Goal: Transaction & Acquisition: Book appointment/travel/reservation

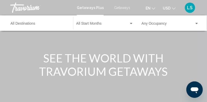
click at [126, 6] on span "Getaways" at bounding box center [122, 8] width 16 height 4
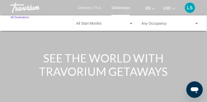
click at [38, 23] on input "Destination All Destinations" at bounding box center [40, 25] width 58 height 4
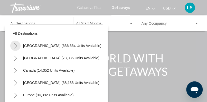
click at [16, 46] on icon "Toggle United States (636,664 units available)" at bounding box center [16, 45] width 4 height 5
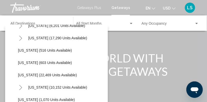
scroll to position [378, 0]
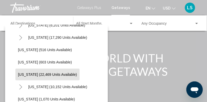
click at [48, 74] on span "[US_STATE] (22,469 units available)" at bounding box center [47, 74] width 59 height 4
type input "**********"
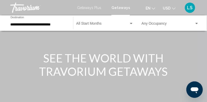
click at [102, 20] on div "Start Month All Start Months" at bounding box center [104, 23] width 57 height 14
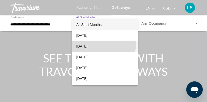
click at [95, 45] on span "[DATE]" at bounding box center [105, 46] width 58 height 11
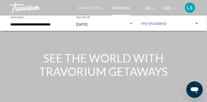
click at [159, 23] on span "Search widget" at bounding box center [167, 25] width 53 height 4
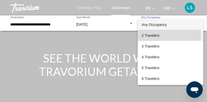
click at [153, 35] on span "2 Travelers" at bounding box center [171, 35] width 58 height 11
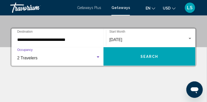
scroll to position [110, 0]
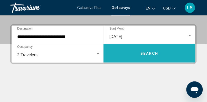
click at [152, 55] on span "Search" at bounding box center [149, 54] width 18 height 4
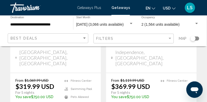
scroll to position [1124, 0]
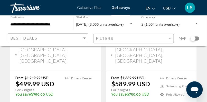
scroll to position [333, 0]
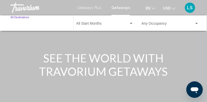
click at [33, 24] on input "Destination All Destinations" at bounding box center [40, 25] width 58 height 4
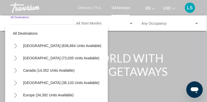
click at [16, 45] on icon "Toggle United States (636,664 units available)" at bounding box center [15, 45] width 3 height 5
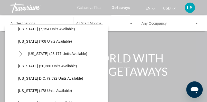
scroll to position [500, 0]
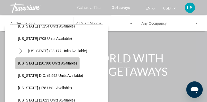
click at [57, 64] on span "[US_STATE] (20,380 units available)" at bounding box center [47, 63] width 59 height 4
type input "**********"
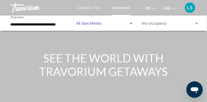
click at [100, 24] on span "Search widget" at bounding box center [102, 25] width 53 height 4
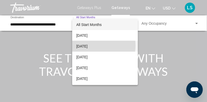
click at [93, 45] on span "[DATE]" at bounding box center [105, 46] width 58 height 11
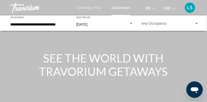
click at [157, 21] on div "Occupancy Any Occupancy" at bounding box center [170, 23] width 58 height 14
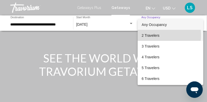
click at [150, 35] on span "2 Travelers" at bounding box center [171, 35] width 58 height 11
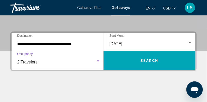
scroll to position [103, 0]
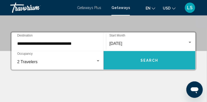
click at [151, 62] on span "Search" at bounding box center [149, 61] width 18 height 4
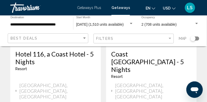
scroll to position [1114, 0]
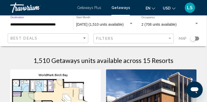
click at [42, 24] on input "**********" at bounding box center [40, 25] width 58 height 4
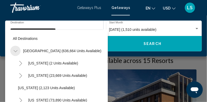
click at [16, 51] on icon "Toggle United States (636,664 units available)" at bounding box center [16, 51] width 4 height 5
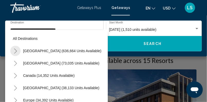
click at [16, 50] on icon "Toggle United States (636,664 units available)" at bounding box center [15, 51] width 3 height 5
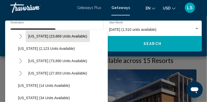
scroll to position [39, 0]
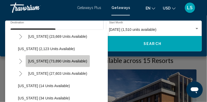
click at [60, 61] on span "[US_STATE] (73,890 units available)" at bounding box center [57, 61] width 59 height 4
type input "**********"
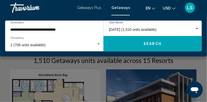
click at [148, 28] on span "[DATE] (1,510 units available)" at bounding box center [133, 29] width 48 height 4
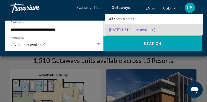
click at [122, 6] on div at bounding box center [103, 51] width 207 height 102
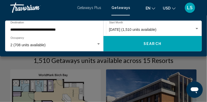
click at [124, 8] on span "Getaways" at bounding box center [120, 8] width 18 height 4
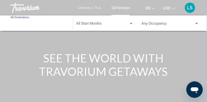
click at [26, 23] on input "Destination All Destinations" at bounding box center [40, 25] width 58 height 4
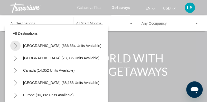
click at [15, 44] on icon "Toggle United States (636,664 units available)" at bounding box center [16, 45] width 4 height 5
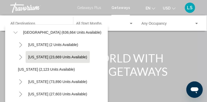
scroll to position [18, 0]
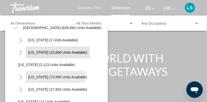
click at [48, 74] on button "[US_STATE] (73,890 units available)" at bounding box center [58, 77] width 64 height 12
type input "**********"
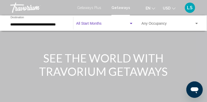
click at [104, 23] on span "Search widget" at bounding box center [102, 25] width 53 height 4
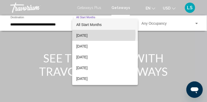
click at [87, 34] on span "[DATE]" at bounding box center [105, 35] width 58 height 11
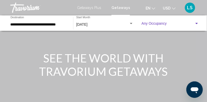
click at [152, 23] on span "Search widget" at bounding box center [167, 25] width 53 height 4
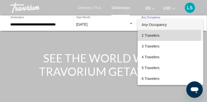
click at [160, 35] on span "2 Travelers" at bounding box center [171, 35] width 58 height 11
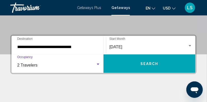
scroll to position [100, 0]
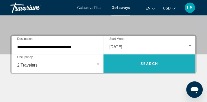
click at [161, 64] on button "Search" at bounding box center [149, 63] width 92 height 18
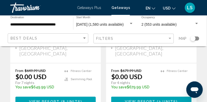
scroll to position [150, 0]
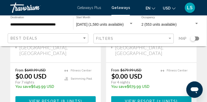
click at [159, 99] on span "2 units" at bounding box center [168, 101] width 18 height 4
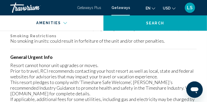
scroll to position [433, 0]
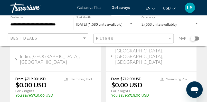
scroll to position [1095, 0]
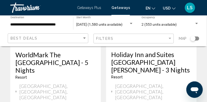
scroll to position [882, 0]
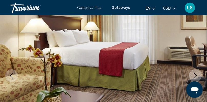
scroll to position [61, 0]
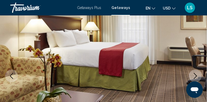
click at [159, 72] on img "Main content" at bounding box center [103, 76] width 207 height 244
click at [197, 74] on icon "Next image" at bounding box center [195, 76] width 6 height 6
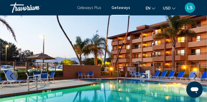
click at [197, 74] on icon "Next image" at bounding box center [195, 76] width 6 height 6
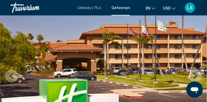
click at [197, 74] on icon "Next image" at bounding box center [195, 76] width 6 height 6
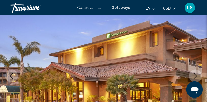
click at [197, 74] on icon "Next image" at bounding box center [195, 76] width 6 height 6
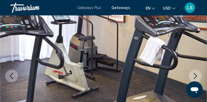
click at [197, 74] on icon "Next image" at bounding box center [195, 76] width 6 height 6
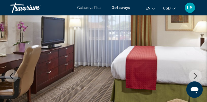
click at [197, 74] on icon "Next image" at bounding box center [195, 76] width 6 height 6
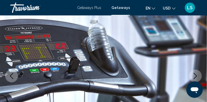
click at [197, 74] on icon "Next image" at bounding box center [195, 76] width 6 height 6
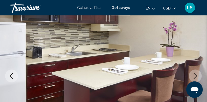
click at [197, 74] on icon "Next image" at bounding box center [195, 76] width 6 height 6
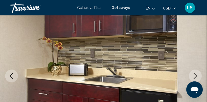
click at [197, 74] on icon "Next image" at bounding box center [195, 76] width 6 height 6
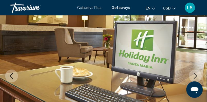
click at [197, 74] on icon "Next image" at bounding box center [195, 76] width 6 height 6
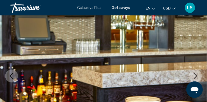
click at [197, 74] on icon "Next image" at bounding box center [195, 76] width 6 height 6
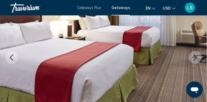
scroll to position [79, 0]
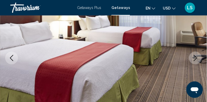
click at [196, 60] on icon "Next image" at bounding box center [195, 58] width 6 height 6
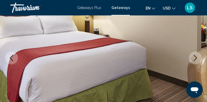
click at [196, 60] on icon "Next image" at bounding box center [195, 58] width 6 height 6
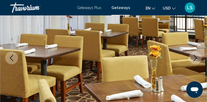
click at [196, 60] on icon "Next image" at bounding box center [195, 58] width 6 height 6
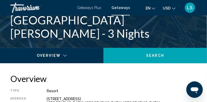
scroll to position [206, 0]
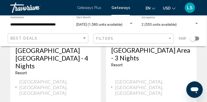
scroll to position [1097, 0]
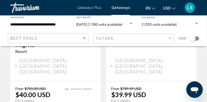
scroll to position [140, 0]
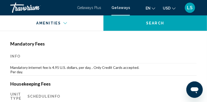
scroll to position [653, 0]
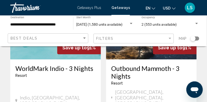
scroll to position [1101, 0]
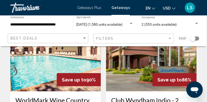
scroll to position [58, 0]
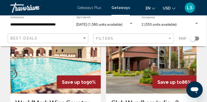
click at [144, 71] on img "Main content" at bounding box center [151, 53] width 91 height 82
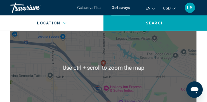
scroll to position [1028, 0]
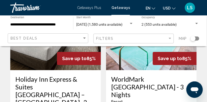
scroll to position [893, 0]
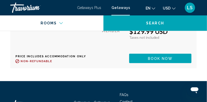
scroll to position [1282, 0]
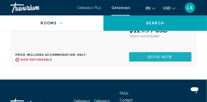
click at [170, 59] on span "Book now" at bounding box center [160, 57] width 25 height 4
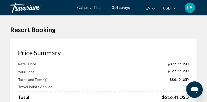
scroll to position [86, 0]
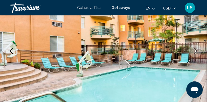
click at [195, 51] on icon "Next image" at bounding box center [195, 51] width 6 height 6
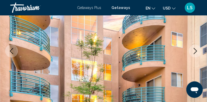
click at [195, 51] on icon "Next image" at bounding box center [195, 51] width 6 height 6
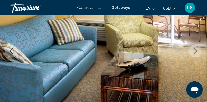
click at [195, 51] on icon "Next image" at bounding box center [195, 51] width 6 height 6
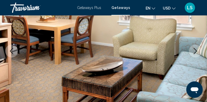
click at [195, 51] on icon "Next image" at bounding box center [195, 51] width 6 height 6
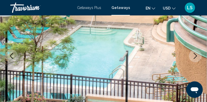
scroll to position [87, 0]
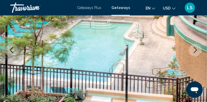
click at [195, 51] on icon "Next image" at bounding box center [195, 50] width 6 height 6
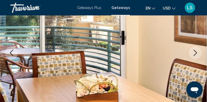
scroll to position [89, 0]
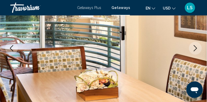
click at [195, 51] on icon "Next image" at bounding box center [195, 48] width 6 height 6
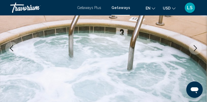
click at [195, 51] on icon "Next image" at bounding box center [195, 48] width 6 height 6
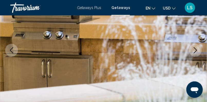
scroll to position [87, 0]
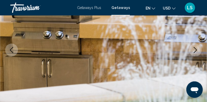
click at [195, 51] on icon "Next image" at bounding box center [195, 50] width 6 height 6
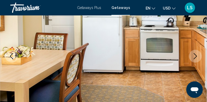
scroll to position [81, 0]
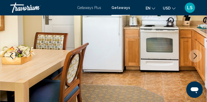
click at [193, 56] on icon "Next image" at bounding box center [195, 56] width 6 height 6
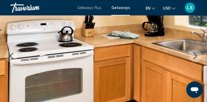
click at [193, 56] on icon "Next image" at bounding box center [195, 56] width 6 height 6
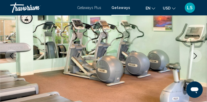
click at [193, 56] on icon "Next image" at bounding box center [195, 56] width 6 height 6
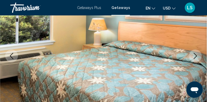
click at [193, 56] on icon "Next image" at bounding box center [195, 56] width 6 height 6
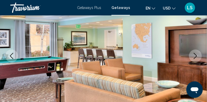
click at [193, 56] on icon "Next image" at bounding box center [195, 56] width 6 height 6
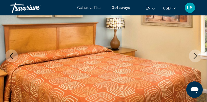
click at [193, 56] on icon "Next image" at bounding box center [195, 56] width 6 height 6
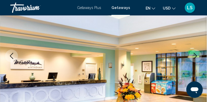
click at [193, 56] on icon "Next image" at bounding box center [195, 56] width 6 height 6
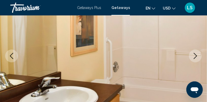
click at [193, 56] on icon "Next image" at bounding box center [195, 56] width 6 height 6
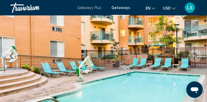
click at [193, 56] on icon "Next image" at bounding box center [195, 56] width 6 height 6
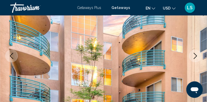
click at [197, 57] on icon "Next image" at bounding box center [195, 56] width 6 height 6
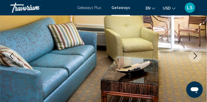
click at [198, 54] on icon "Next image" at bounding box center [195, 56] width 6 height 6
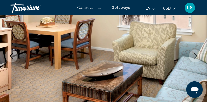
click at [198, 54] on icon "Next image" at bounding box center [195, 56] width 6 height 6
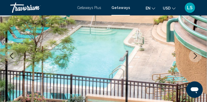
click at [193, 58] on icon "Next image" at bounding box center [195, 56] width 6 height 6
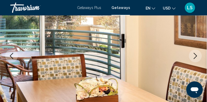
click at [193, 58] on icon "Next image" at bounding box center [195, 56] width 6 height 6
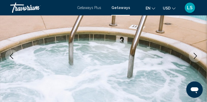
click at [193, 58] on icon "Next image" at bounding box center [195, 56] width 6 height 6
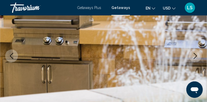
click at [193, 58] on icon "Next image" at bounding box center [195, 56] width 6 height 6
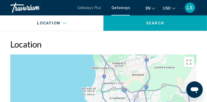
scroll to position [984, 0]
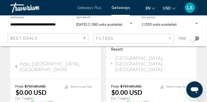
scroll to position [1099, 0]
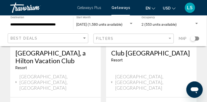
scroll to position [107, 0]
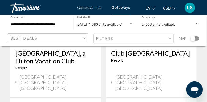
click at [151, 70] on div "Club [GEOGRAPHIC_DATA] - This is an adults only resort [GEOGRAPHIC_DATA], [GEOG…" at bounding box center [151, 70] width 91 height 53
click at [146, 64] on div "Club [GEOGRAPHIC_DATA] - This is an adults only resort" at bounding box center [151, 58] width 80 height 17
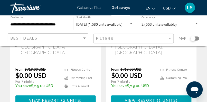
scroll to position [143, 0]
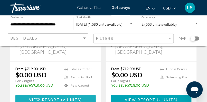
click at [50, 98] on span "View Resort" at bounding box center [44, 100] width 31 height 4
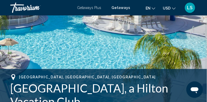
scroll to position [86, 0]
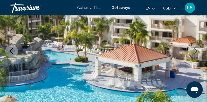
click at [197, 51] on icon "Next image" at bounding box center [195, 51] width 3 height 6
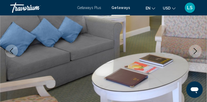
click at [197, 51] on icon "Next image" at bounding box center [195, 51] width 3 height 6
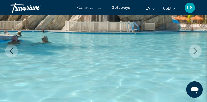
click at [197, 51] on icon "Next image" at bounding box center [195, 51] width 3 height 6
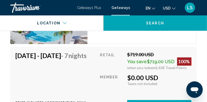
scroll to position [1038, 0]
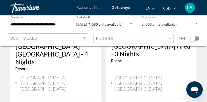
scroll to position [1100, 0]
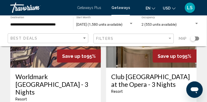
scroll to position [81, 0]
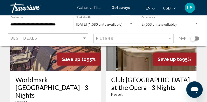
click at [64, 75] on div "Worldmark [GEOGRAPHIC_DATA] - 3 Nights Resort - This is an adults only resort […" at bounding box center [55, 101] width 91 height 61
click at [62, 80] on h3 "Worldmark [GEOGRAPHIC_DATA] - 3 Nights" at bounding box center [55, 87] width 80 height 23
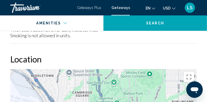
scroll to position [986, 0]
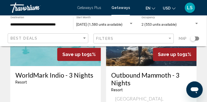
scroll to position [1094, 0]
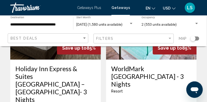
scroll to position [899, 0]
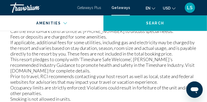
scroll to position [863, 0]
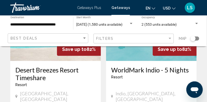
scroll to position [1113, 0]
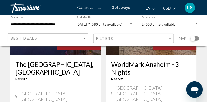
scroll to position [1105, 0]
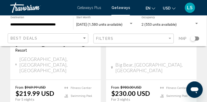
scroll to position [342, 0]
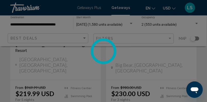
scroll to position [86, 0]
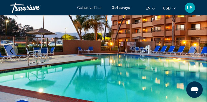
click at [196, 49] on icon "Next image" at bounding box center [195, 51] width 6 height 6
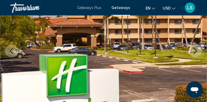
click at [196, 49] on icon "Next image" at bounding box center [195, 51] width 6 height 6
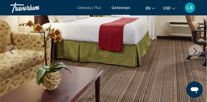
click at [196, 49] on icon "Next image" at bounding box center [195, 51] width 6 height 6
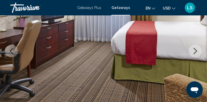
click at [196, 49] on icon "Next image" at bounding box center [195, 51] width 6 height 6
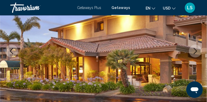
click at [196, 49] on icon "Next image" at bounding box center [195, 51] width 6 height 6
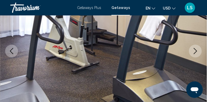
click at [196, 49] on icon "Next image" at bounding box center [195, 51] width 6 height 6
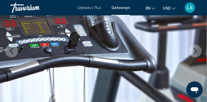
click at [196, 49] on icon "Next image" at bounding box center [195, 51] width 6 height 6
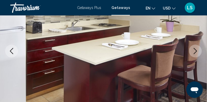
click at [196, 49] on icon "Next image" at bounding box center [195, 51] width 6 height 6
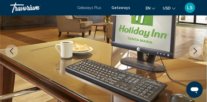
click at [196, 49] on icon "Next image" at bounding box center [195, 51] width 6 height 6
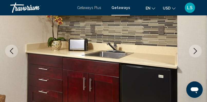
click at [196, 49] on icon "Next image" at bounding box center [195, 51] width 6 height 6
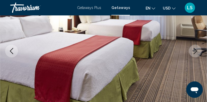
click at [196, 49] on icon "Next image" at bounding box center [195, 51] width 6 height 6
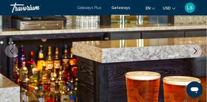
click at [196, 49] on icon "Next image" at bounding box center [195, 51] width 6 height 6
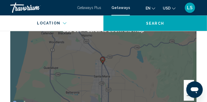
scroll to position [816, 0]
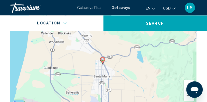
click at [189, 80] on button "Zoom in" at bounding box center [189, 85] width 10 height 10
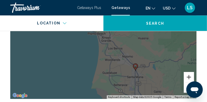
scroll to position [815, 0]
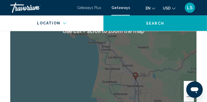
click at [135, 75] on gmp-advanced-marker "Main content" at bounding box center [135, 76] width 5 height 8
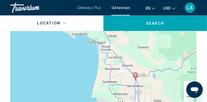
click at [135, 75] on gmp-advanced-marker "Main content" at bounding box center [135, 76] width 5 height 8
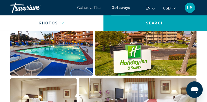
scroll to position [366, 0]
click at [107, 63] on img "Open full-screen image slider" at bounding box center [146, 44] width 102 height 64
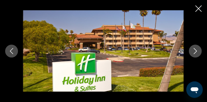
scroll to position [473, 0]
click at [200, 6] on icon "Close slideshow" at bounding box center [198, 8] width 6 height 6
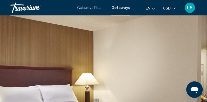
scroll to position [0, 0]
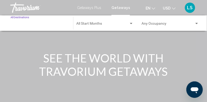
click at [31, 23] on input "Destination All Destinations" at bounding box center [40, 25] width 58 height 4
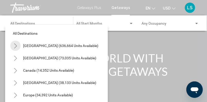
click at [16, 45] on icon "Toggle United States (636,664 units available)" at bounding box center [16, 45] width 4 height 5
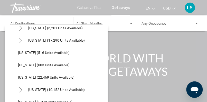
scroll to position [376, 0]
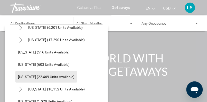
click at [60, 76] on span "[US_STATE] (22,469 units available)" at bounding box center [46, 77] width 56 height 4
type input "**********"
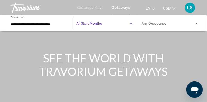
click at [104, 24] on span "Search widget" at bounding box center [102, 25] width 53 height 4
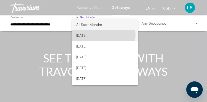
click at [97, 35] on span "[DATE]" at bounding box center [105, 35] width 58 height 11
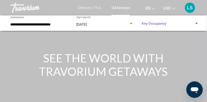
click at [156, 23] on span "Search widget" at bounding box center [167, 25] width 53 height 4
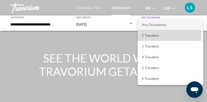
click at [157, 34] on span "2 Travelers" at bounding box center [171, 35] width 58 height 11
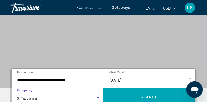
scroll to position [106, 0]
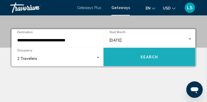
click at [137, 59] on button "Search" at bounding box center [149, 57] width 92 height 18
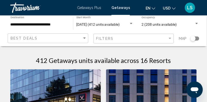
click at [99, 21] on div "[DATE] (412 units available) Start Month All Start Months" at bounding box center [104, 23] width 57 height 14
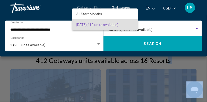
drag, startPoint x: 96, startPoint y: 80, endPoint x: 168, endPoint y: -12, distance: 116.5
click at [168, 0] on html "**********" at bounding box center [103, 51] width 207 height 102
click at [125, 7] on div at bounding box center [103, 51] width 207 height 102
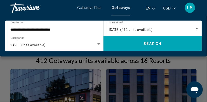
click at [125, 7] on span "Getaways" at bounding box center [120, 8] width 18 height 4
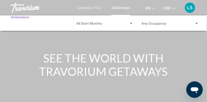
click at [25, 23] on input "Destination All Destinations" at bounding box center [40, 25] width 58 height 4
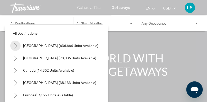
click at [16, 45] on icon "Toggle United States (636,664 units available)" at bounding box center [16, 45] width 4 height 5
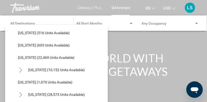
scroll to position [393, 0]
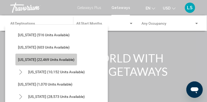
click at [53, 62] on button "[US_STATE] (22,469 units available)" at bounding box center [46, 60] width 62 height 12
type input "**********"
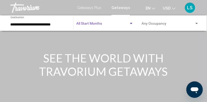
click at [100, 23] on span "Search widget" at bounding box center [102, 25] width 53 height 4
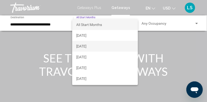
click at [93, 46] on span "[DATE]" at bounding box center [105, 46] width 58 height 11
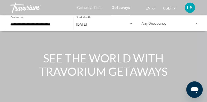
click at [158, 22] on div "Occupancy Any Occupancy" at bounding box center [170, 23] width 58 height 14
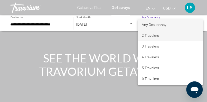
click at [158, 34] on span "2 Travelers" at bounding box center [171, 35] width 58 height 11
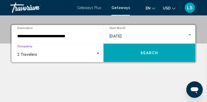
scroll to position [113, 0]
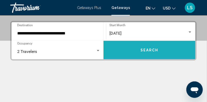
click at [164, 50] on button "Search" at bounding box center [149, 50] width 92 height 18
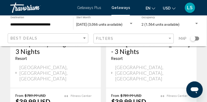
scroll to position [513, 0]
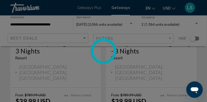
scroll to position [86, 0]
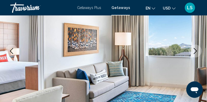
click at [198, 49] on icon "Next image" at bounding box center [195, 51] width 6 height 6
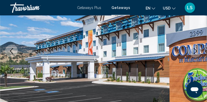
click at [198, 49] on icon "Next image" at bounding box center [195, 51] width 6 height 6
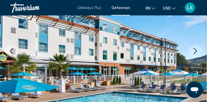
click at [198, 49] on icon "Next image" at bounding box center [195, 51] width 6 height 6
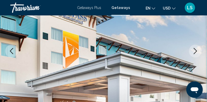
click at [198, 49] on icon "Next image" at bounding box center [195, 51] width 6 height 6
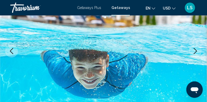
click at [198, 49] on icon "Next image" at bounding box center [195, 51] width 6 height 6
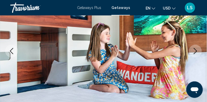
click at [198, 49] on icon "Next image" at bounding box center [195, 51] width 6 height 6
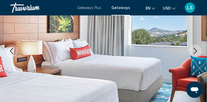
click at [198, 49] on icon "Next image" at bounding box center [195, 51] width 6 height 6
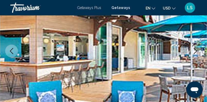
click at [198, 49] on icon "Next image" at bounding box center [195, 51] width 6 height 6
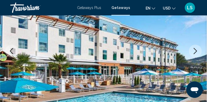
click at [196, 49] on icon "Next image" at bounding box center [195, 51] width 6 height 6
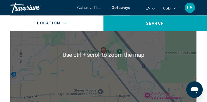
scroll to position [820, 0]
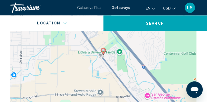
click at [102, 53] on gmp-advanced-marker "Main content" at bounding box center [103, 52] width 5 height 8
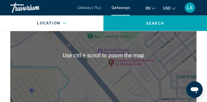
click at [149, 77] on div "To navigate, press the arrow keys. To activate drag with keyboard, press Alt + …" at bounding box center [103, 55] width 186 height 154
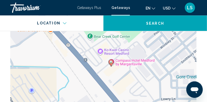
click at [118, 64] on div "To activate drag with keyboard, press Alt + Enter. Once in keyboard drag state,…" at bounding box center [103, 55] width 186 height 154
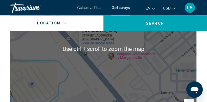
scroll to position [828, 0]
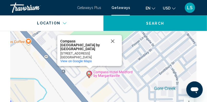
drag, startPoint x: 118, startPoint y: 64, endPoint x: 94, endPoint y: 83, distance: 30.7
click at [94, 83] on div "To activate drag with keyboard, press Alt + Enter. Once in keyboard drag state,…" at bounding box center [103, 47] width 186 height 154
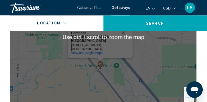
scroll to position [839, 0]
click at [95, 71] on div "To activate drag with keyboard, press Alt + Enter. Once in keyboard drag state,…" at bounding box center [103, 37] width 186 height 154
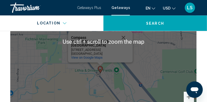
scroll to position [830, 0]
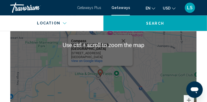
click at [127, 78] on div "To activate drag with keyboard, press Alt + Enter. Once in keyboard drag state,…" at bounding box center [103, 45] width 186 height 154
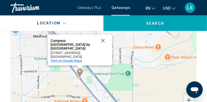
click at [71, 60] on span "View on Google Maps" at bounding box center [67, 61] width 32 height 4
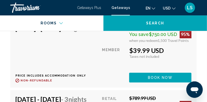
scroll to position [2115, 0]
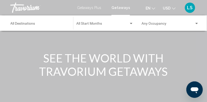
click at [144, 34] on div "Main content" at bounding box center [103, 77] width 207 height 154
click at [119, 51] on div "Main content" at bounding box center [103, 77] width 207 height 154
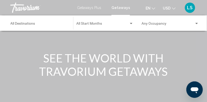
click at [31, 24] on input "Destination All Destinations" at bounding box center [40, 25] width 58 height 4
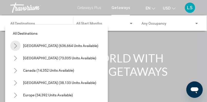
click at [16, 46] on icon "Toggle United States (636,664 units available)" at bounding box center [15, 45] width 3 height 5
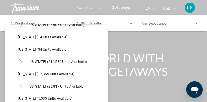
scroll to position [83, 0]
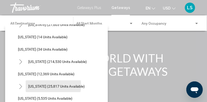
click at [49, 85] on span "[US_STATE] (25,817 units available)" at bounding box center [56, 86] width 56 height 4
type input "**********"
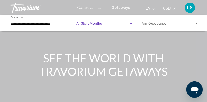
click at [100, 26] on span "Search widget" at bounding box center [102, 25] width 53 height 4
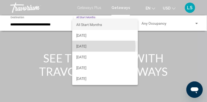
click at [97, 46] on span "[DATE]" at bounding box center [105, 46] width 58 height 11
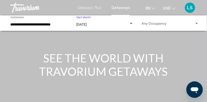
click at [155, 23] on span "Search widget" at bounding box center [167, 25] width 53 height 4
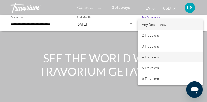
click at [154, 56] on span "4 Travelers" at bounding box center [171, 57] width 58 height 11
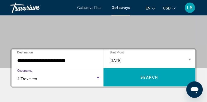
scroll to position [86, 0]
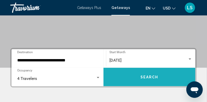
click at [150, 70] on button "Search" at bounding box center [149, 77] width 92 height 18
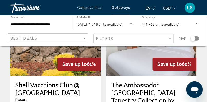
scroll to position [880, 0]
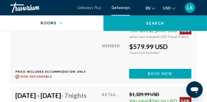
scroll to position [1475, 0]
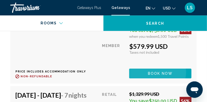
click at [161, 76] on span "Book now" at bounding box center [160, 74] width 25 height 4
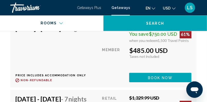
scroll to position [1400, 0]
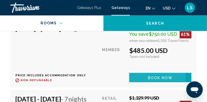
click at [156, 80] on span "Book now" at bounding box center [160, 77] width 25 height 4
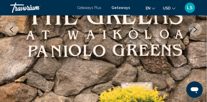
scroll to position [105, 0]
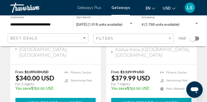
scroll to position [344, 0]
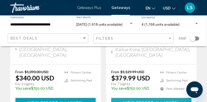
click at [168, 101] on span "39 units" at bounding box center [167, 103] width 21 height 4
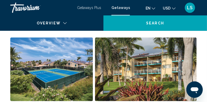
scroll to position [86, 0]
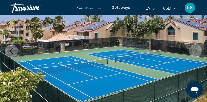
click at [196, 47] on button "Next image" at bounding box center [195, 51] width 13 height 13
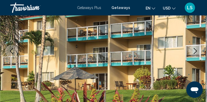
click at [196, 47] on button "Next image" at bounding box center [195, 51] width 13 height 13
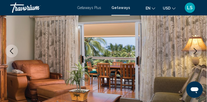
click at [196, 48] on button "Next image" at bounding box center [195, 51] width 13 height 13
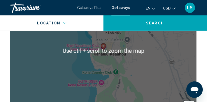
scroll to position [1057, 0]
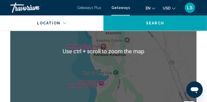
click at [105, 46] on gmp-advanced-marker "Main content" at bounding box center [103, 48] width 5 height 8
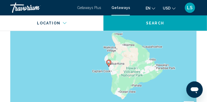
click at [109, 63] on div "To navigate, press the arrow keys. To activate drag with keyboard, press Alt + …" at bounding box center [103, 51] width 186 height 154
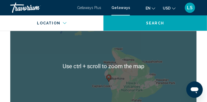
scroll to position [1041, 0]
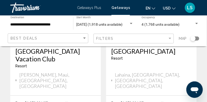
scroll to position [1112, 0]
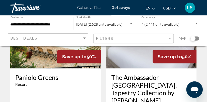
scroll to position [1053, 0]
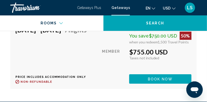
scroll to position [1212, 0]
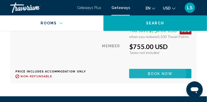
click at [163, 76] on span "Book now" at bounding box center [160, 74] width 25 height 4
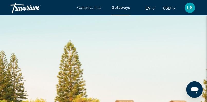
scroll to position [86, 0]
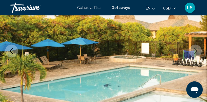
click at [198, 52] on icon "Next image" at bounding box center [195, 51] width 6 height 6
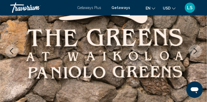
click at [198, 52] on icon "Next image" at bounding box center [195, 51] width 6 height 6
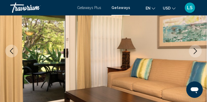
click at [198, 52] on icon "Next image" at bounding box center [195, 51] width 6 height 6
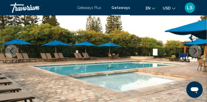
click at [198, 52] on icon "Next image" at bounding box center [195, 51] width 6 height 6
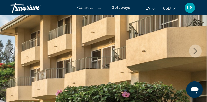
click at [198, 52] on icon "Next image" at bounding box center [195, 51] width 6 height 6
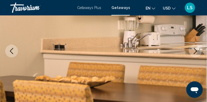
click at [198, 52] on icon "Next image" at bounding box center [195, 51] width 6 height 6
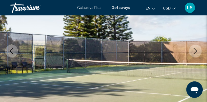
click at [198, 52] on icon "Next image" at bounding box center [195, 51] width 6 height 6
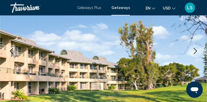
click at [198, 52] on icon "Next image" at bounding box center [195, 51] width 6 height 6
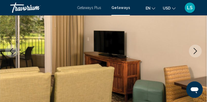
click at [198, 52] on icon "Next image" at bounding box center [195, 51] width 6 height 6
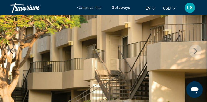
click at [198, 52] on icon "Next image" at bounding box center [195, 51] width 6 height 6
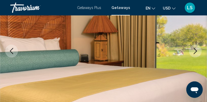
click at [198, 52] on icon "Next image" at bounding box center [195, 51] width 6 height 6
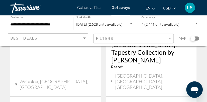
scroll to position [1093, 0]
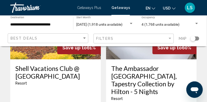
scroll to position [886, 0]
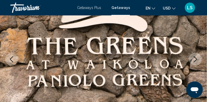
scroll to position [78, 0]
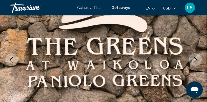
click at [197, 59] on icon "Next image" at bounding box center [195, 60] width 6 height 6
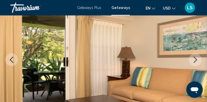
click at [197, 59] on icon "Next image" at bounding box center [195, 60] width 6 height 6
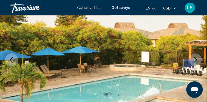
click at [197, 59] on icon "Next image" at bounding box center [195, 60] width 6 height 6
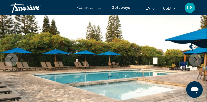
click at [197, 59] on icon "Next image" at bounding box center [195, 60] width 6 height 6
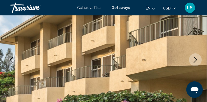
click at [197, 59] on icon "Next image" at bounding box center [195, 60] width 6 height 6
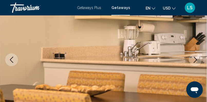
click at [197, 59] on icon "Next image" at bounding box center [195, 60] width 6 height 6
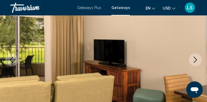
click at [197, 59] on icon "Next image" at bounding box center [195, 60] width 6 height 6
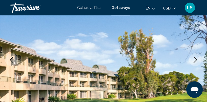
click at [197, 59] on icon "Next image" at bounding box center [195, 60] width 6 height 6
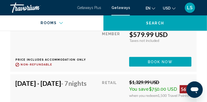
scroll to position [1698, 0]
click at [151, 27] on div "when you redeem 1,500 Travel Points" at bounding box center [160, 25] width 62 height 4
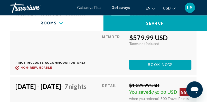
scroll to position [1484, 0]
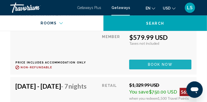
click at [168, 67] on span "Book now" at bounding box center [160, 65] width 25 height 4
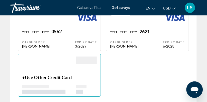
scroll to position [557, 0]
